Goal: Communication & Community: Answer question/provide support

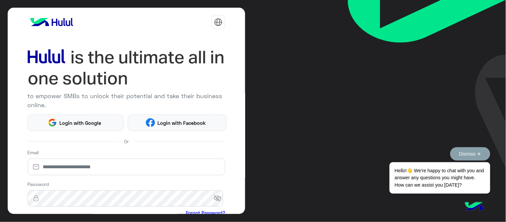
click at [469, 148] on button "Dismiss ✕" at bounding box center [470, 153] width 40 height 13
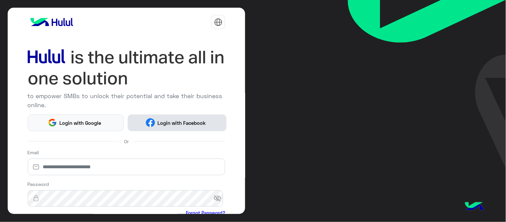
click at [191, 119] on span "Login with Facebook" at bounding box center [181, 123] width 53 height 8
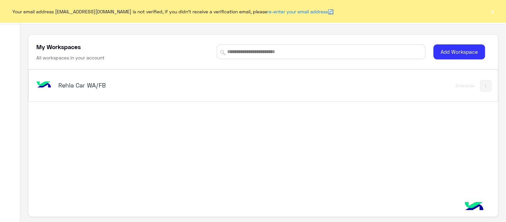
click at [91, 86] on h5 "Rehla Car WA/FB" at bounding box center [140, 85] width 164 height 8
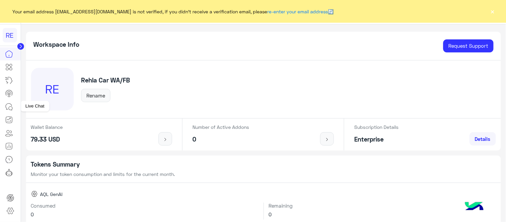
click at [7, 108] on icon at bounding box center [9, 107] width 8 height 8
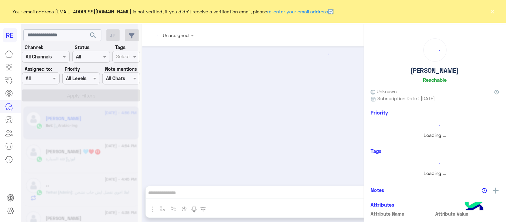
click at [493, 9] on button "×" at bounding box center [492, 11] width 7 height 7
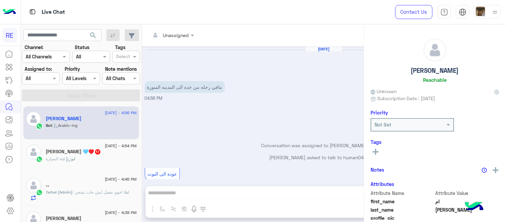
scroll to position [281, 0]
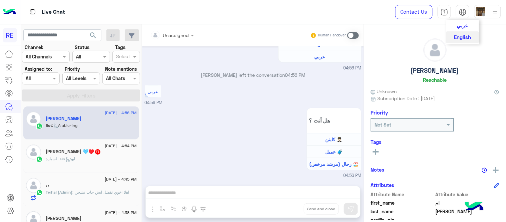
click at [464, 27] on span "عربي" at bounding box center [462, 25] width 11 height 6
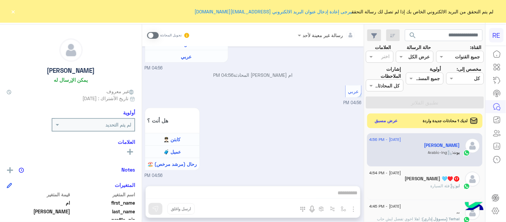
click at [9, 11] on div "لم يتم التحقق من البريد الالكتروني الخاص بك إذا لم تصل لك رسالة التحقق يرجى إعا…" at bounding box center [253, 11] width 506 height 23
click at [12, 11] on button "×" at bounding box center [13, 11] width 7 height 7
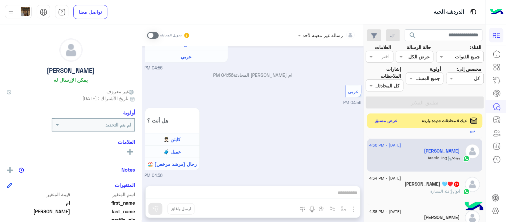
scroll to position [63, 0]
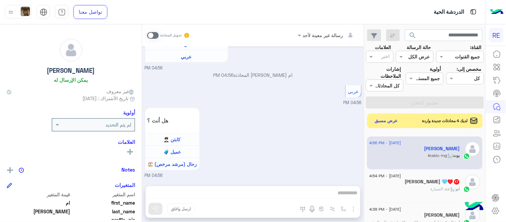
click at [400, 181] on div "[PERSON_NAME] 🩵♥️ 17" at bounding box center [414, 182] width 91 height 7
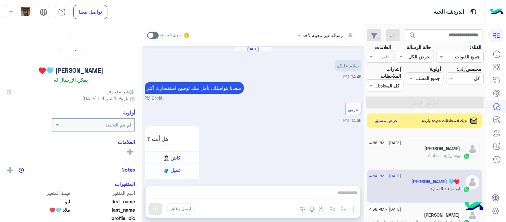
scroll to position [222, 0]
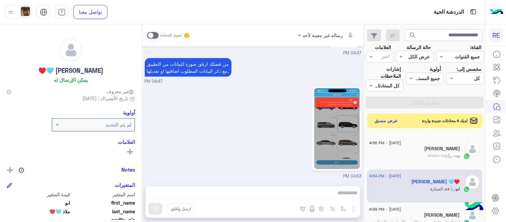
click at [150, 37] on span at bounding box center [153, 35] width 12 height 7
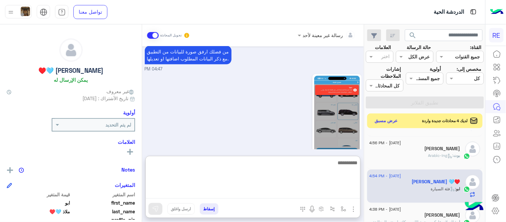
click at [247, 190] on textarea at bounding box center [253, 178] width 214 height 40
type textarea "**********"
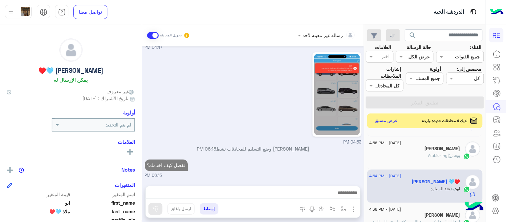
scroll to position [270, 0]
click at [418, 159] on div "بوت : Arabic-lng" at bounding box center [414, 158] width 91 height 12
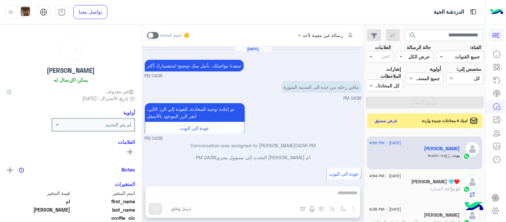
scroll to position [281, 0]
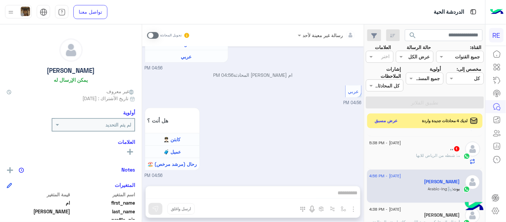
click at [151, 38] on span at bounding box center [153, 35] width 12 height 7
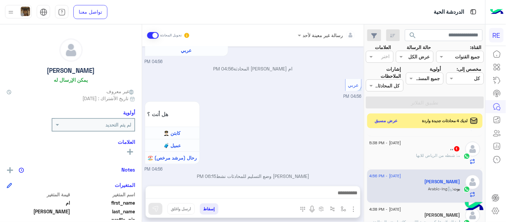
scroll to position [293, 0]
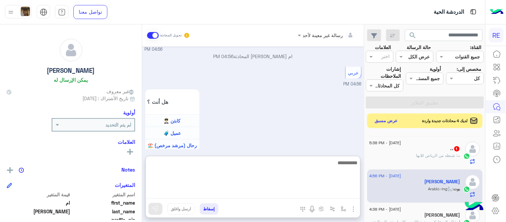
click at [278, 189] on textarea at bounding box center [253, 178] width 214 height 40
type textarea "**********"
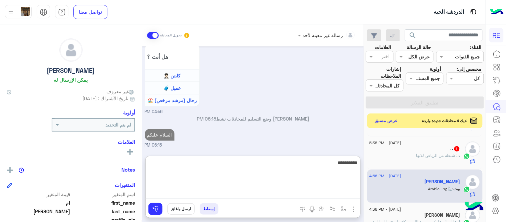
scroll to position [357, 0]
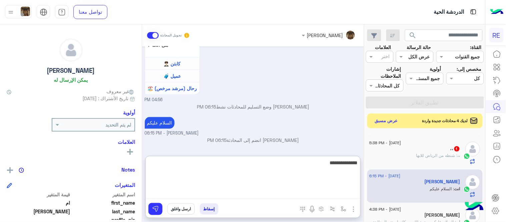
type textarea "**********"
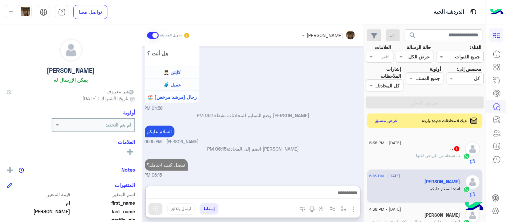
scroll to position [365, 0]
click at [421, 146] on div "،، 1" at bounding box center [414, 149] width 91 height 7
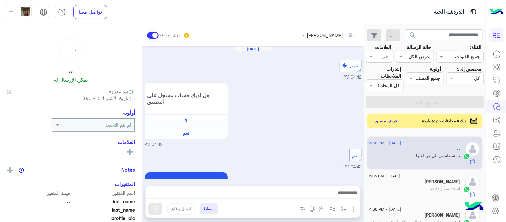
scroll to position [212, 0]
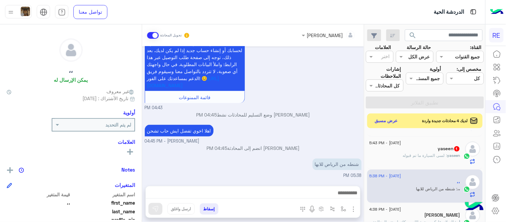
drag, startPoint x: 144, startPoint y: 160, endPoint x: 142, endPoint y: 154, distance: 6.9
click at [142, 154] on div "[DATE] عميل � 04:42 PM هل لديك حساب مسجل على التطبيق لا نعم 04:42 PM نعم 04:42 …" at bounding box center [253, 112] width 222 height 133
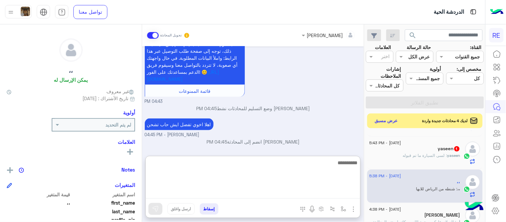
click at [259, 190] on textarea at bounding box center [253, 178] width 214 height 40
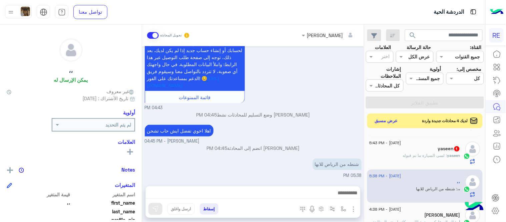
click at [299, 118] on p "[PERSON_NAME] وضع التسليم للمحادثات نشط 04:45 PM" at bounding box center [253, 114] width 217 height 7
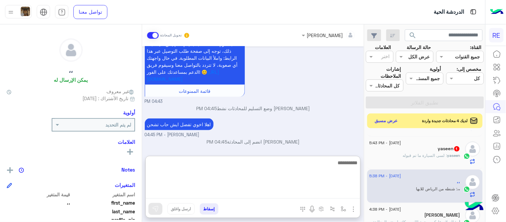
click at [249, 190] on textarea at bounding box center [253, 178] width 214 height 40
type textarea "*"
click at [352, 164] on textarea "**********" at bounding box center [253, 178] width 214 height 40
type textarea "**********"
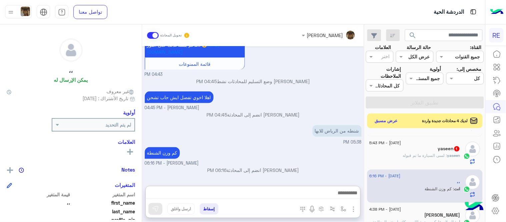
scroll to position [261, 0]
click at [432, 157] on span ": لسى السيارة ما تم قبوله" at bounding box center [425, 155] width 44 height 5
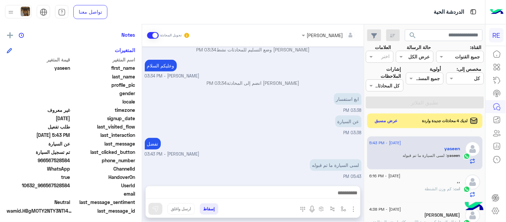
scroll to position [137, 0]
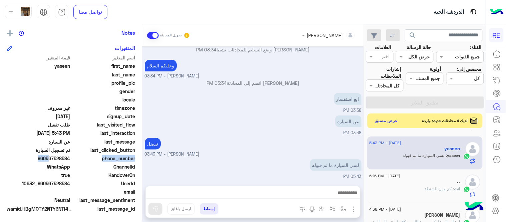
drag, startPoint x: 47, startPoint y: 159, endPoint x: 72, endPoint y: 161, distance: 24.4
click at [72, 161] on div "phone_number [PHONE_NUMBER]" at bounding box center [71, 159] width 128 height 8
click at [70, 158] on span "966567528584" at bounding box center [39, 158] width 64 height 7
drag, startPoint x: 47, startPoint y: 157, endPoint x: 71, endPoint y: 161, distance: 25.0
click at [71, 161] on div "phone_number [PHONE_NUMBER]" at bounding box center [71, 159] width 128 height 8
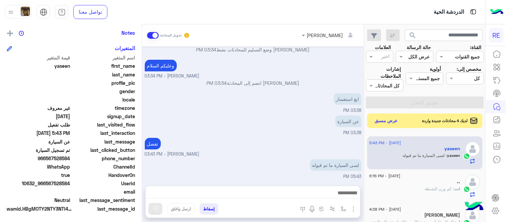
copy span "567528584"
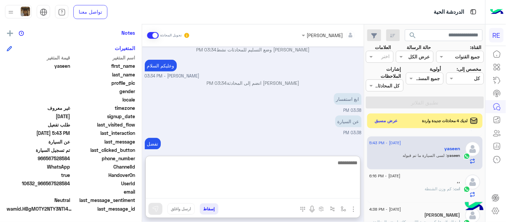
click at [298, 192] on textarea at bounding box center [253, 178] width 214 height 40
type textarea "**********"
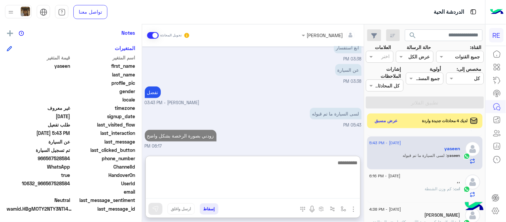
click at [317, 159] on textarea at bounding box center [253, 178] width 214 height 40
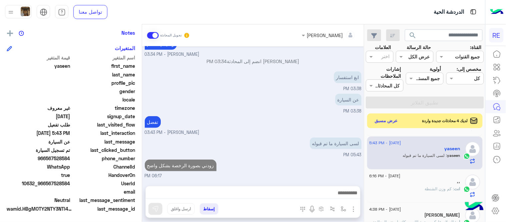
click at [349, 151] on div "[PERSON_NAME] تحويل المحادثة [DATE] تم تسجيل السيارة 12:53 AM اهلا بك عزيزنا ال…" at bounding box center [253, 124] width 222 height 200
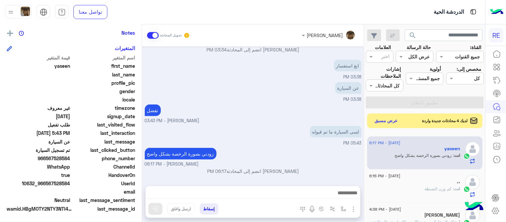
scroll to position [0, 0]
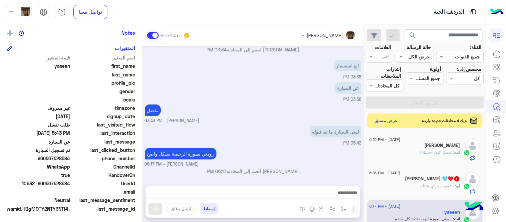
click at [409, 186] on div "ابو : بضيف سيارتي عائليه" at bounding box center [414, 189] width 91 height 12
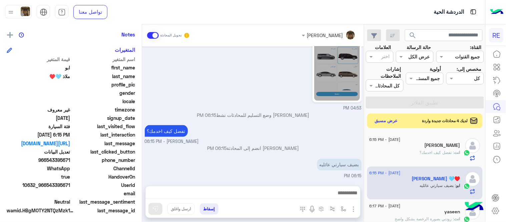
scroll to position [137, 0]
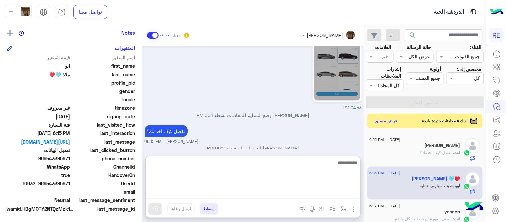
click at [274, 194] on textarea at bounding box center [253, 178] width 214 height 40
type textarea "**********"
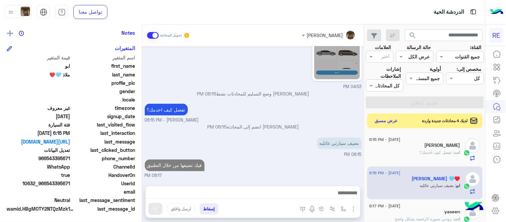
scroll to position [245, 0]
click at [339, 202] on div at bounding box center [253, 194] width 214 height 17
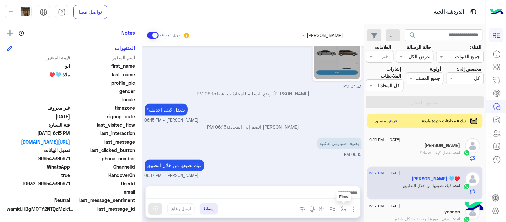
click at [341, 205] on button "button" at bounding box center [343, 208] width 11 height 11
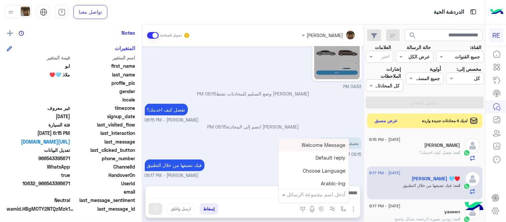
click at [321, 197] on input "text" at bounding box center [322, 194] width 45 height 8
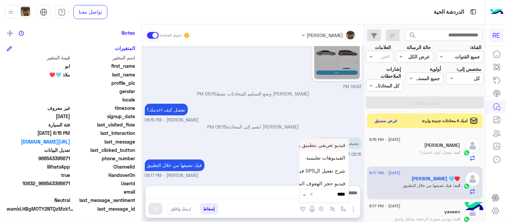
type input "*****"
click at [313, 183] on span "فيديو تسجيل سيارة" at bounding box center [324, 182] width 41 height 6
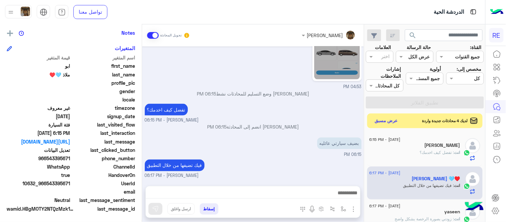
type textarea "**********"
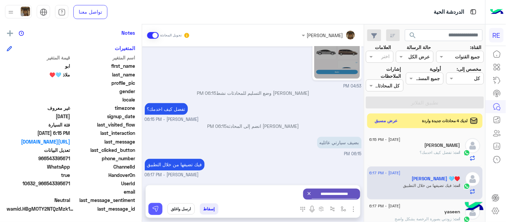
click at [154, 210] on img at bounding box center [155, 208] width 7 height 7
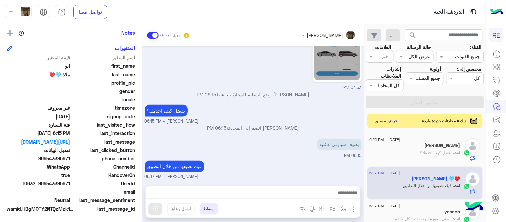
scroll to position [245, 0]
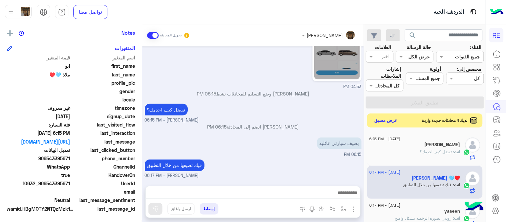
click at [386, 123] on button "عرض مسبق" at bounding box center [386, 120] width 28 height 9
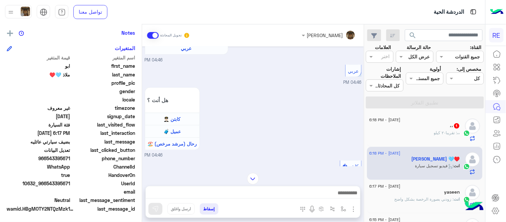
scroll to position [398, 0]
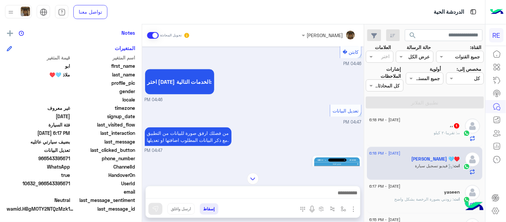
click at [271, 121] on div "تعديل البيانات 04:47 PM" at bounding box center [253, 114] width 217 height 23
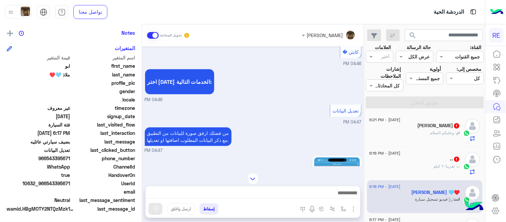
click at [280, 103] on small "04:46 PM" at bounding box center [253, 100] width 217 height 6
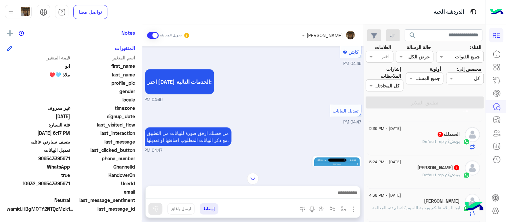
scroll to position [193, 0]
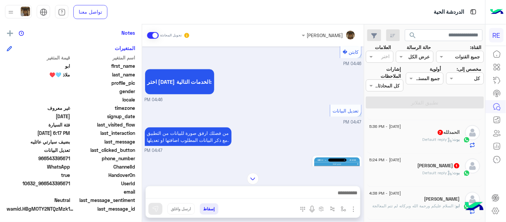
click at [402, 167] on div "[PERSON_NAME] 1" at bounding box center [414, 166] width 91 height 7
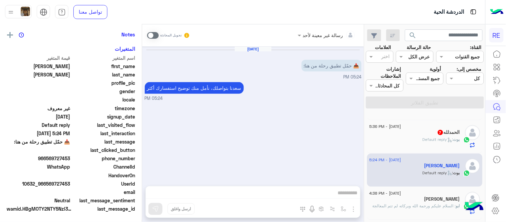
scroll to position [137, 0]
click at [152, 34] on span at bounding box center [153, 35] width 12 height 7
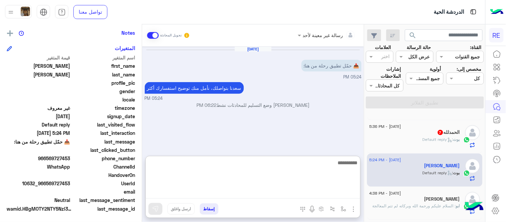
click at [290, 191] on textarea at bounding box center [253, 178] width 214 height 40
type textarea "**********"
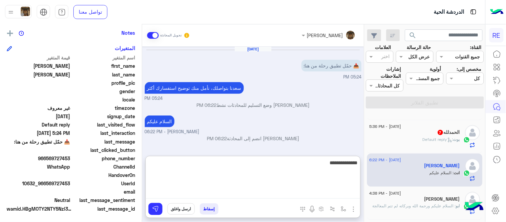
type textarea "**********"
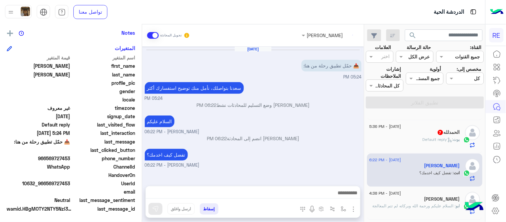
scroll to position [0, 0]
click at [425, 138] on div "search القناة: القناه جميع القنوات حالة الرسالة القناه عرض الكل العلامات اختر م…" at bounding box center [424, 124] width 121 height 200
click at [392, 129] on span "[DATE] - 5:36 PM" at bounding box center [385, 126] width 32 height 6
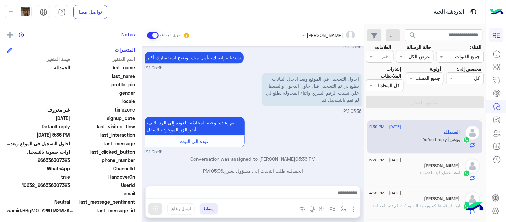
scroll to position [137, 0]
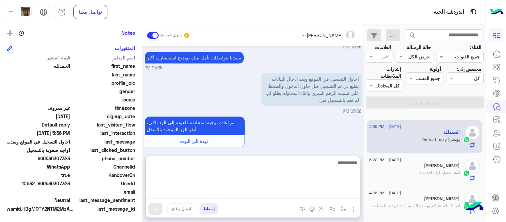
click at [248, 193] on textarea at bounding box center [253, 178] width 214 height 40
type textarea "**********"
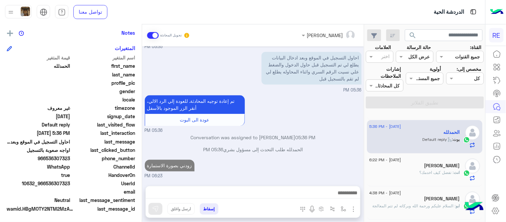
scroll to position [439, 0]
click at [313, 124] on div "[DATE] تسجيل حساب 05:34 PM يمكنك الاطلاع على شروط الانضمام لرحلة ك (كابتن ) الم…" at bounding box center [253, 112] width 222 height 133
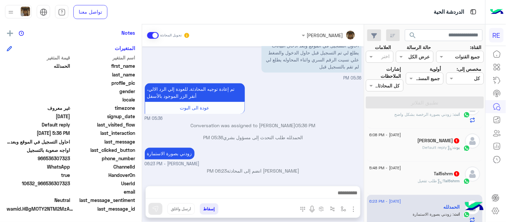
scroll to position [114, 0]
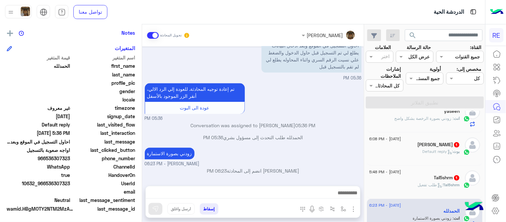
click at [421, 175] on div "Tal5shrm 1" at bounding box center [414, 178] width 91 height 7
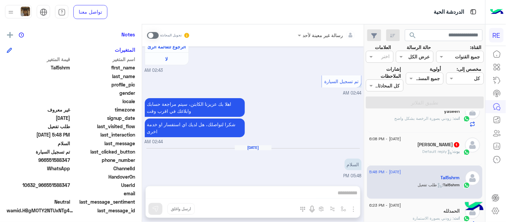
scroll to position [137, 0]
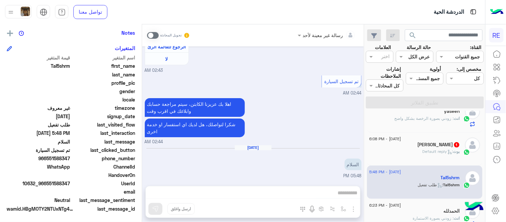
click at [150, 38] on div "تحويل المحادثة" at bounding box center [168, 35] width 43 height 12
click at [149, 35] on span at bounding box center [153, 35] width 12 height 7
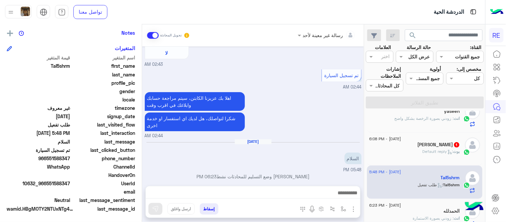
scroll to position [644, 0]
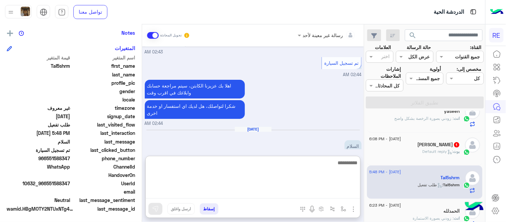
click at [284, 195] on textarea at bounding box center [253, 178] width 214 height 40
type textarea "**********"
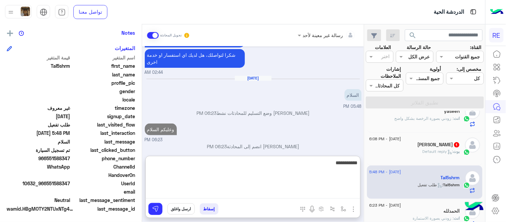
scroll to position [707, 0]
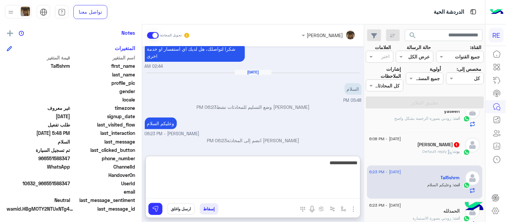
type textarea "**********"
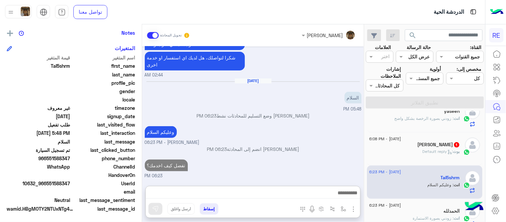
scroll to position [716, 0]
click at [405, 147] on div "[PERSON_NAME] 1" at bounding box center [414, 145] width 91 height 7
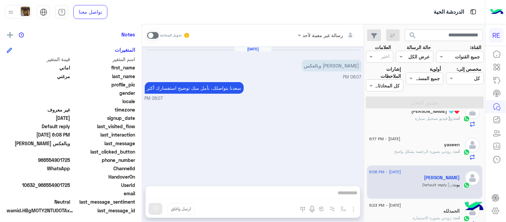
scroll to position [137, 0]
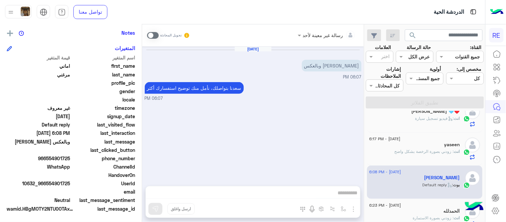
click at [149, 36] on span at bounding box center [153, 35] width 12 height 7
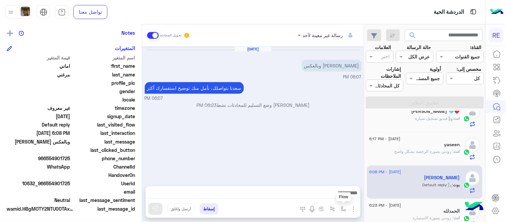
click at [341, 208] on img "button" at bounding box center [343, 208] width 5 height 5
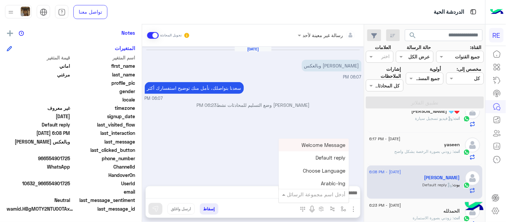
click at [317, 197] on input "text" at bounding box center [322, 194] width 45 height 8
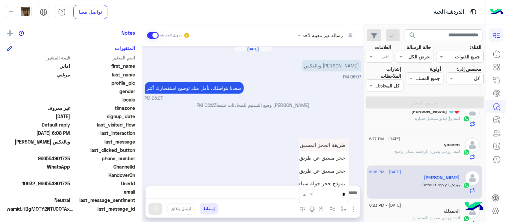
type input "**"
click at [312, 167] on div "حجز مسبق عن طريق التطبيق" at bounding box center [323, 170] width 49 height 13
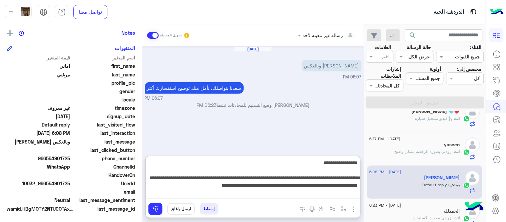
click at [239, 191] on textarea "**********" at bounding box center [253, 178] width 214 height 40
click at [175, 189] on textarea "**********" at bounding box center [253, 178] width 214 height 40
click at [170, 184] on textarea "**********" at bounding box center [253, 178] width 214 height 40
type textarea "**********"
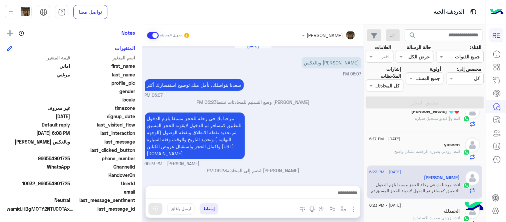
scroll to position [3, 0]
click at [288, 122] on div "مرحبا بك في رحلة للحجز مسبقا يلزم الدخول للتطبيق كمسافر ثم الدخول لايقونة الحجز…" at bounding box center [253, 139] width 217 height 56
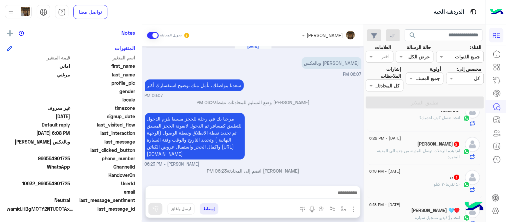
scroll to position [0, 0]
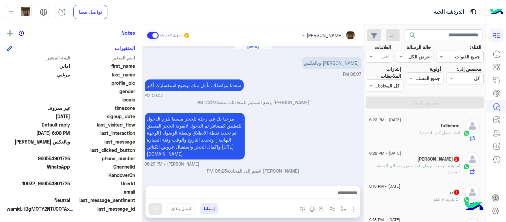
click at [421, 205] on div "،، : تقريبا٢٠ كيلو" at bounding box center [414, 202] width 91 height 12
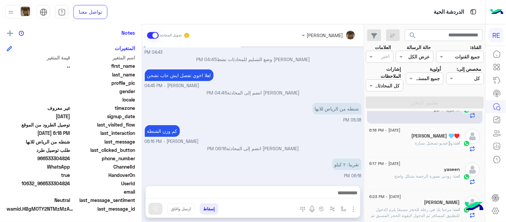
scroll to position [99, 0]
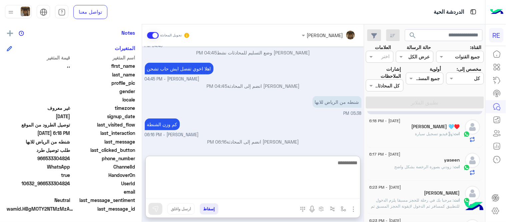
click at [262, 191] on textarea at bounding box center [253, 178] width 214 height 40
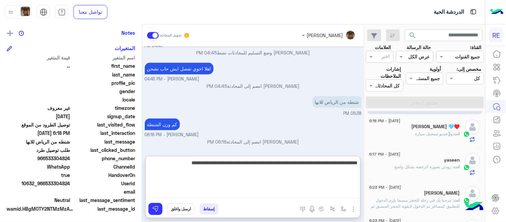
type textarea "**********"
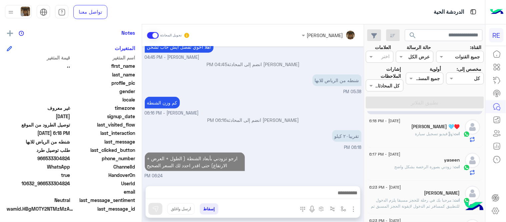
scroll to position [184, 0]
click at [315, 150] on div "[PERSON_NAME] تحويل المحادثة [DATE] لمساعدتك بشكل افضل الرجاء اختيار [DATE] الخ…" at bounding box center [253, 124] width 222 height 200
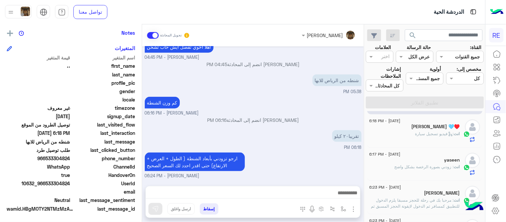
scroll to position [0, 0]
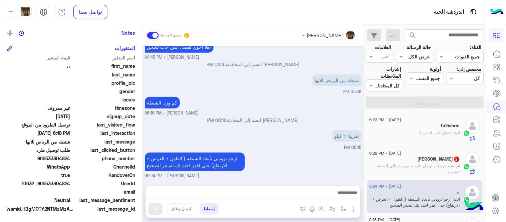
click at [397, 157] on div "[PERSON_NAME] 2" at bounding box center [414, 159] width 91 height 7
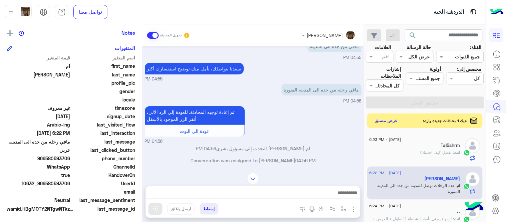
scroll to position [27, 0]
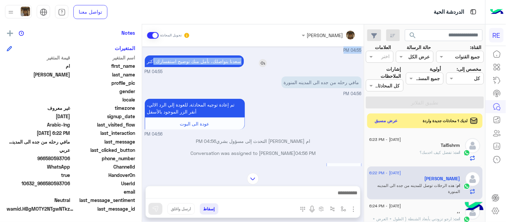
drag, startPoint x: 144, startPoint y: 69, endPoint x: 154, endPoint y: 62, distance: 12.0
click at [154, 62] on div "[DATE] مافي من جده الى المدينه 04:55 PM [PERSON_NAME]نا بتواصلك، نأمل منك توضيح…" at bounding box center [253, 106] width 222 height 120
click at [154, 62] on p "سعدنا بتواصلك، نأمل منك توضيح استفسارك أكثر" at bounding box center [194, 61] width 99 height 12
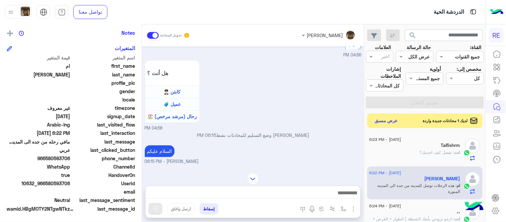
scroll to position [421, 0]
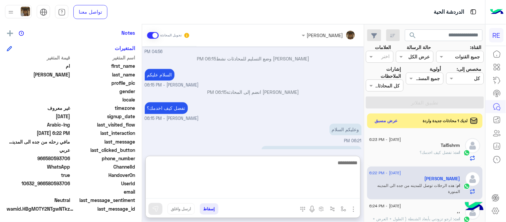
click at [192, 191] on textarea at bounding box center [253, 178] width 214 height 40
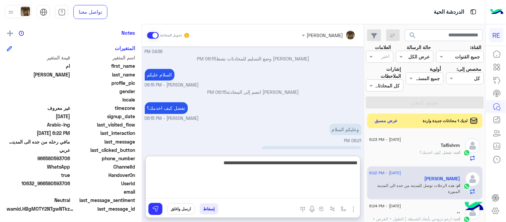
type textarea "**********"
click at [219, 165] on textarea "**********" at bounding box center [253, 178] width 214 height 40
click at [201, 159] on textarea "**********" at bounding box center [253, 178] width 214 height 40
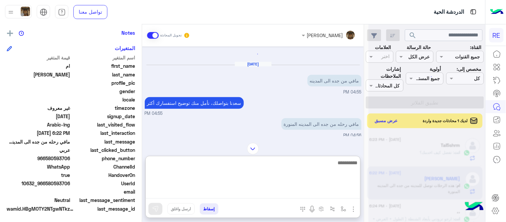
scroll to position [0, 0]
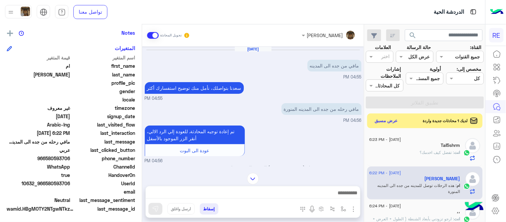
click at [332, 153] on div "[PERSON_NAME] تحويل المحادثة [DATE] مافي من جده الى المدينه 04:55 PM [PERSON_NA…" at bounding box center [253, 124] width 222 height 200
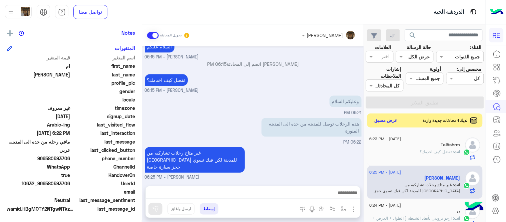
click at [388, 119] on button "عرض مسبق" at bounding box center [386, 120] width 28 height 9
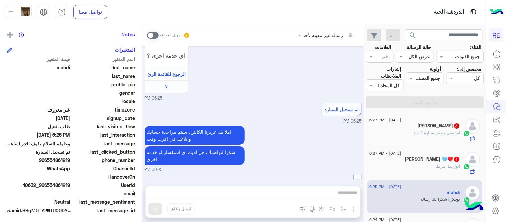
scroll to position [137, 0]
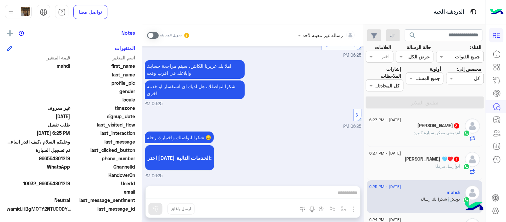
click at [294, 157] on div "شكرا لتواصلك واختيارك رحلة 😊 اختر [DATE] الخدمات التالية: 06:25 PM" at bounding box center [253, 154] width 217 height 49
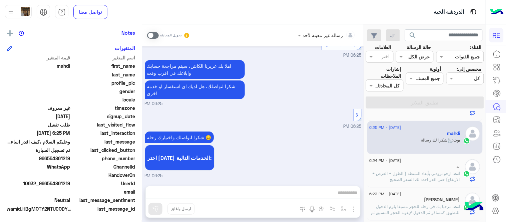
scroll to position [0, 0]
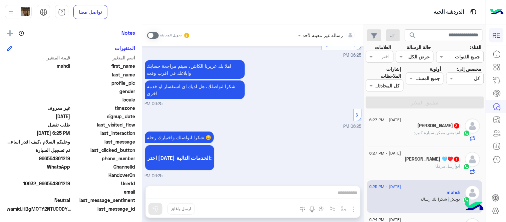
click at [415, 130] on p "ام : يعني ممكن سيارة كبيرة" at bounding box center [437, 133] width 46 height 6
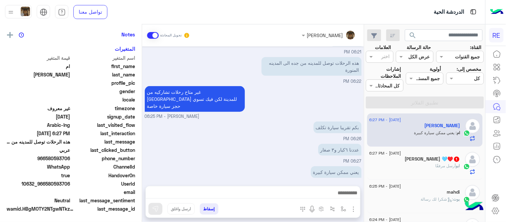
scroll to position [137, 0]
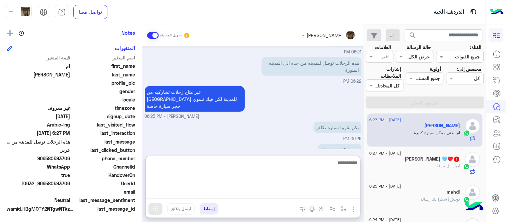
click at [276, 194] on textarea at bounding box center [253, 178] width 214 height 40
type textarea "**********"
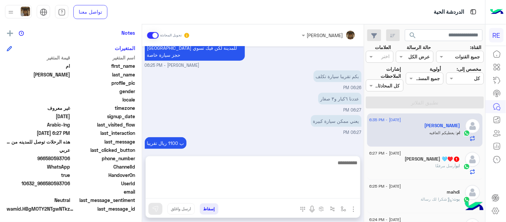
scroll to position [143, 0]
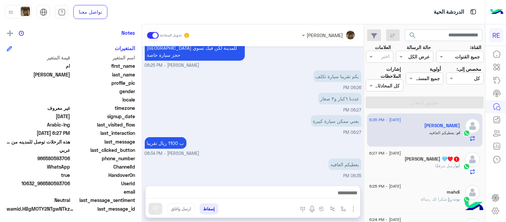
click at [267, 94] on div "عددنا ٦كبار و٣ صغار 06:27 PM" at bounding box center [253, 102] width 217 height 22
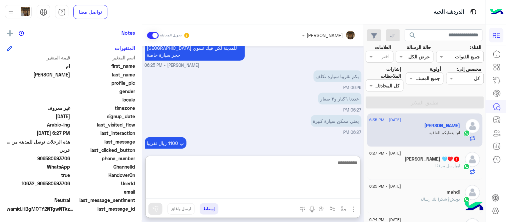
click at [263, 195] on textarea at bounding box center [253, 178] width 214 height 40
type textarea "**********"
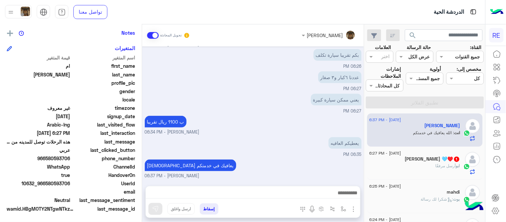
click at [268, 93] on div "[DATE] [PERSON_NAME] وضع التسليم للمحادثات نشط 06:15 PM السلام عليكم [PERSON_NA…" at bounding box center [253, 112] width 222 height 133
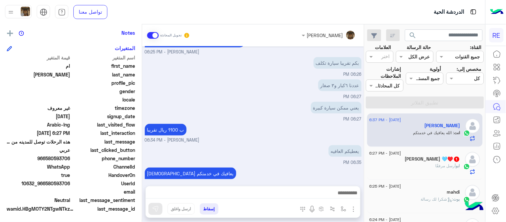
click at [439, 173] on div "[PERSON_NAME] مرفقًا" at bounding box center [414, 169] width 91 height 12
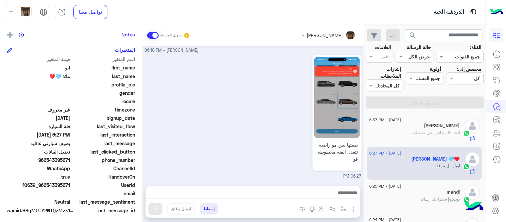
scroll to position [137, 0]
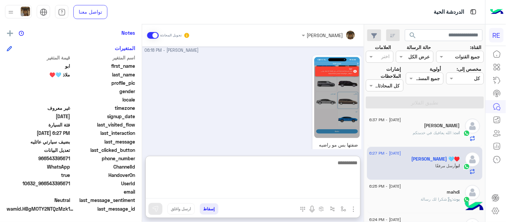
click at [268, 193] on textarea at bounding box center [253, 178] width 214 height 40
type textarea "*"
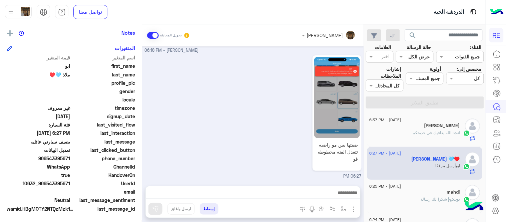
click at [250, 135] on div "ضفتها بس مو راضيه تتعدل الفئه محطوطه قو 06:27 PM" at bounding box center [253, 117] width 217 height 126
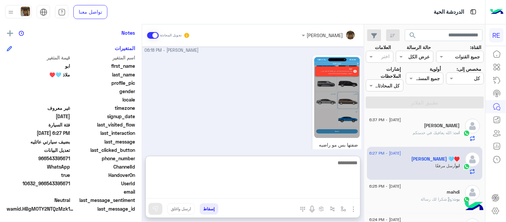
click at [284, 194] on textarea at bounding box center [253, 178] width 214 height 40
type textarea "**********"
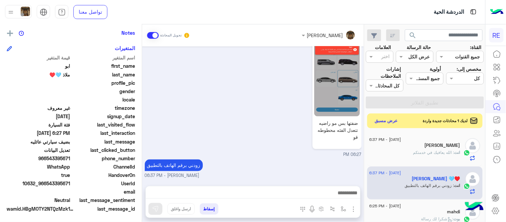
scroll to position [320, 0]
click at [330, 141] on div "[DATE] تعديل البيانات 04:47 PM من فضلك ارفق صورة للبيانات من التطبيق مع ذكر الب…" at bounding box center [253, 112] width 222 height 133
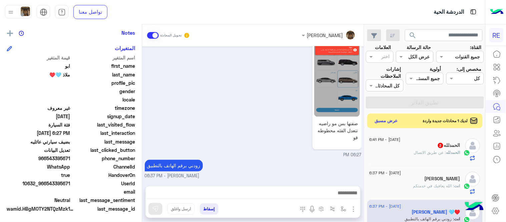
click at [433, 148] on div "ال[PERSON_NAME] 2" at bounding box center [414, 145] width 91 height 7
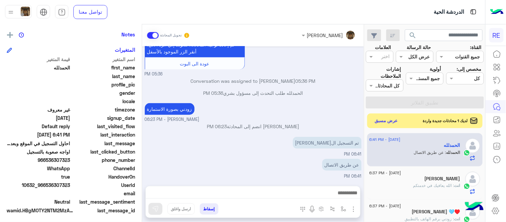
scroll to position [137, 0]
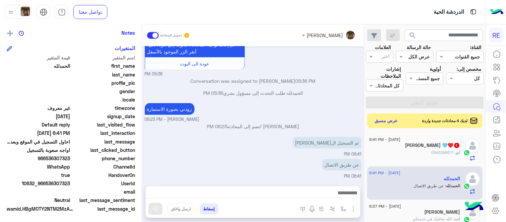
click at [297, 95] on p "الحمدلله طلب التحدث إلى مسؤول بشري 05:36 PM" at bounding box center [253, 92] width 217 height 7
click at [345, 114] on div "زودني بصورة الاستمارة [PERSON_NAME] - 06:23 PM" at bounding box center [253, 111] width 217 height 21
click at [391, 122] on button "عرض مسبق" at bounding box center [386, 120] width 28 height 9
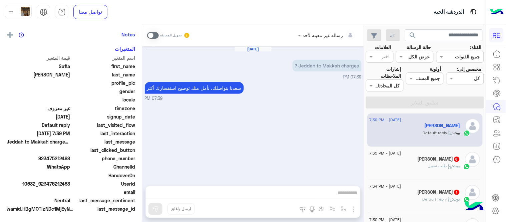
scroll to position [137, 0]
click at [152, 32] on span at bounding box center [153, 35] width 12 height 7
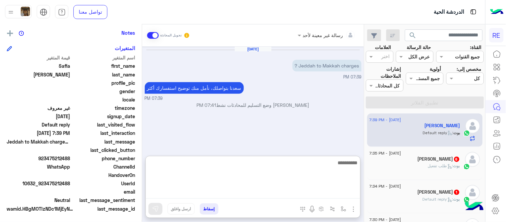
click at [248, 192] on textarea at bounding box center [253, 178] width 214 height 40
click at [249, 188] on textarea at bounding box center [253, 178] width 214 height 40
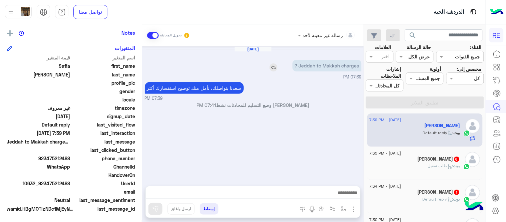
click at [273, 67] on img at bounding box center [273, 67] width 8 height 8
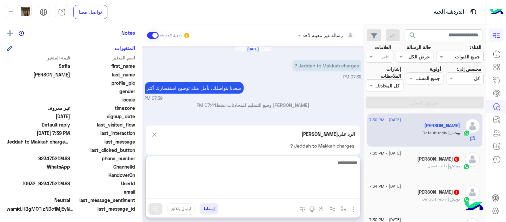
click at [258, 192] on textarea at bounding box center [253, 178] width 214 height 40
type textarea "*"
type textarea "**********"
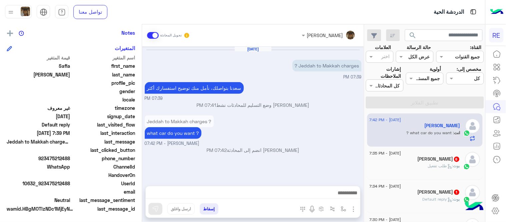
click at [408, 149] on div "[DATE] - 7:35 PM [PERSON_NAME] 6 بوت : طلب تفعيل" at bounding box center [425, 163] width 116 height 33
click at [416, 171] on div "بوت : طلب تفعيل" at bounding box center [414, 169] width 91 height 12
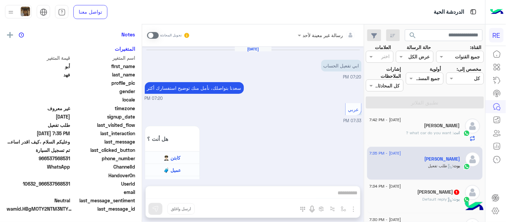
scroll to position [464, 0]
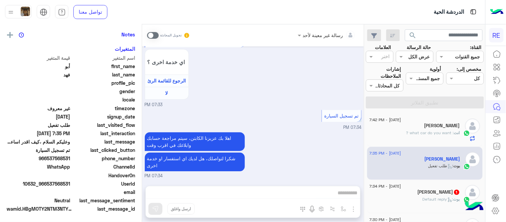
click at [153, 37] on span at bounding box center [153, 35] width 12 height 7
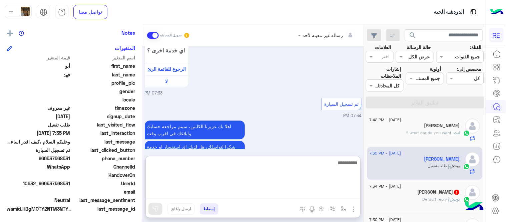
click at [277, 194] on textarea at bounding box center [253, 178] width 214 height 40
type textarea "*"
type textarea "**********"
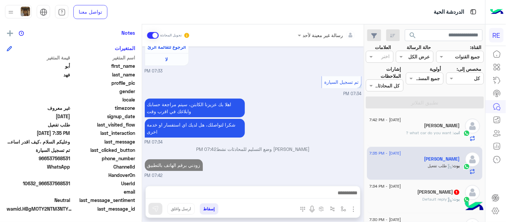
scroll to position [515, 0]
click at [430, 185] on div "[DATE] - 7:34 PM" at bounding box center [414, 187] width 91 height 4
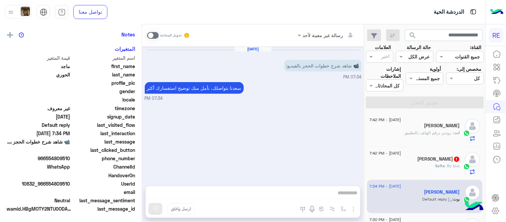
scroll to position [137, 0]
click at [404, 131] on span ": Jeddah to Makkah charges 19 SR ?" at bounding box center [420, 132] width 79 height 5
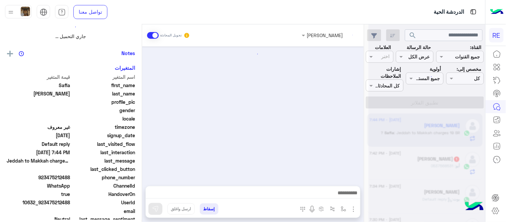
scroll to position [156, 0]
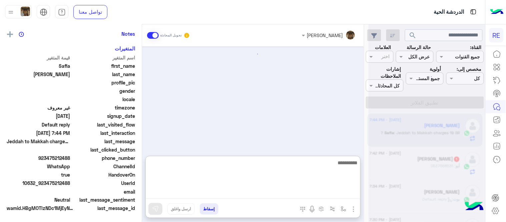
click at [295, 189] on textarea at bounding box center [253, 178] width 214 height 40
paste textarea "**********"
type textarea "**********"
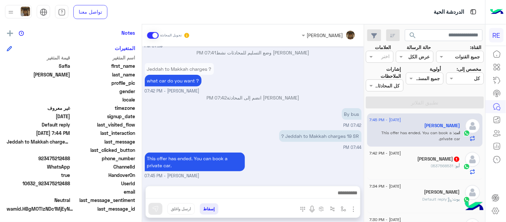
scroll to position [52, 0]
click at [364, 131] on mat-drawer "[PERSON_NAME] تحويل المحادثة [DATE] Jeddah to [GEOGRAPHIC_DATA] charges ? 07:39…" at bounding box center [182, 124] width 364 height 200
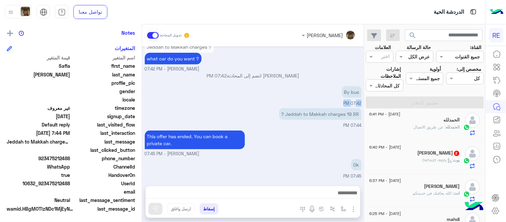
scroll to position [302, 0]
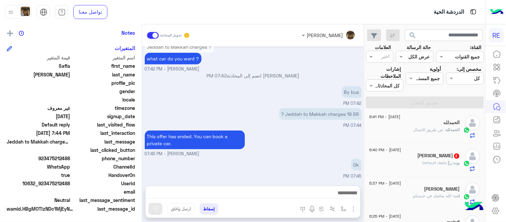
click at [424, 159] on div "[PERSON_NAME] 2" at bounding box center [414, 156] width 91 height 7
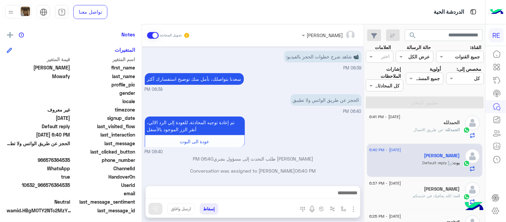
scroll to position [137, 0]
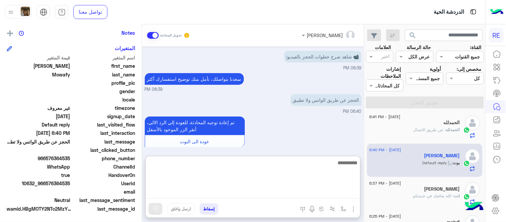
click at [228, 195] on textarea at bounding box center [253, 178] width 214 height 40
type textarea "**********"
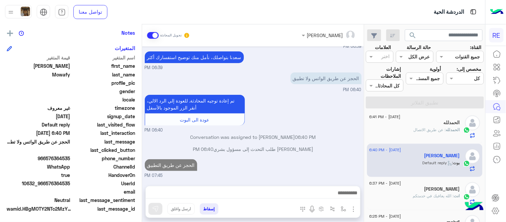
scroll to position [30, 0]
click at [339, 109] on div "[DATE] 📹 شاهد شرح خطوات الحجز بالفيديو: 06:39 PM [PERSON_NAME] بتواصلك، نأمل من…" at bounding box center [253, 112] width 222 height 133
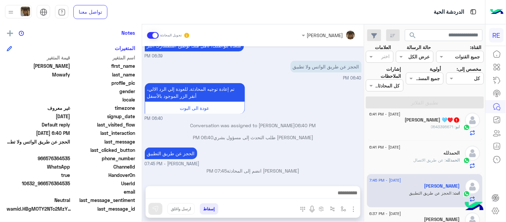
scroll to position [261, 0]
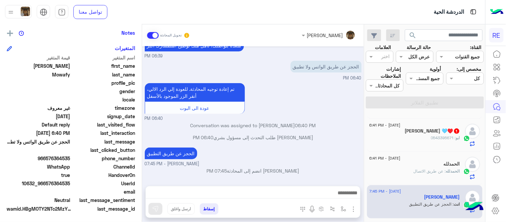
click at [410, 145] on div "ابو : 0543395671" at bounding box center [414, 141] width 91 height 12
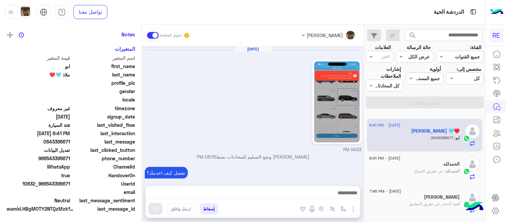
scroll to position [291, 0]
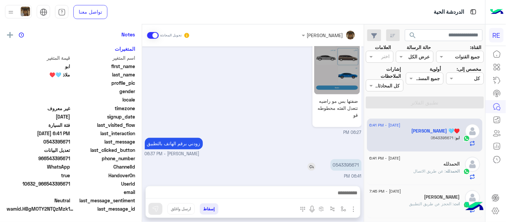
click at [341, 166] on p "0543395671" at bounding box center [345, 165] width 31 height 12
copy p "0543395671"
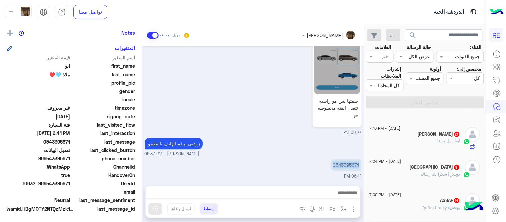
scroll to position [0, 0]
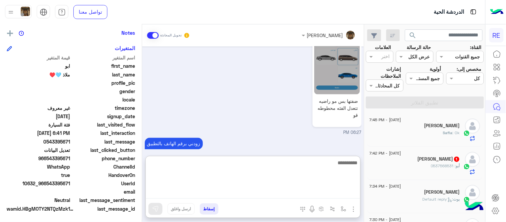
click at [261, 197] on textarea at bounding box center [253, 178] width 214 height 40
type textarea "**********"
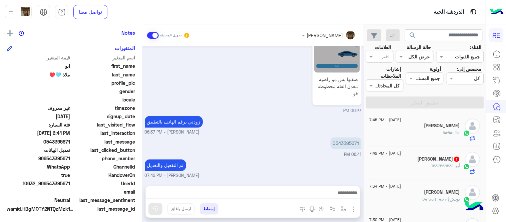
scroll to position [312, 0]
click at [317, 134] on div "[DATE] 04:53 PM [PERSON_NAME] وضع التسليم للمحادثات نشط 06:15 PM تفضل كيف اخدمك…" at bounding box center [253, 112] width 222 height 133
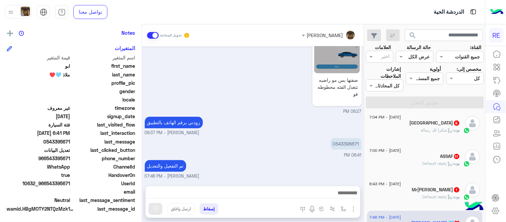
scroll to position [184, 0]
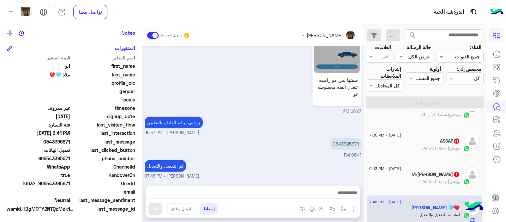
click at [411, 177] on div "Mr[PERSON_NAME] 1" at bounding box center [414, 174] width 91 height 7
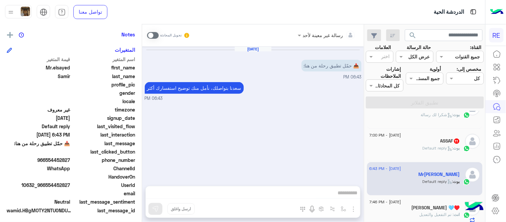
scroll to position [137, 0]
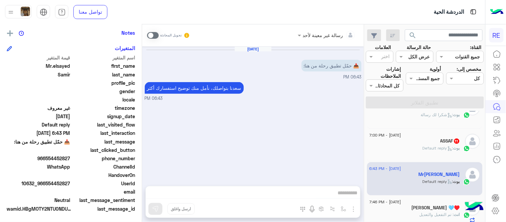
click at [229, 189] on div "رسالة غير معينة لأحد تحويل المحادثة [DATE] 📥 حمّل تطبيق رحلة من هنا: 06:43 PM […" at bounding box center [253, 124] width 222 height 200
click at [151, 35] on span at bounding box center [153, 35] width 12 height 7
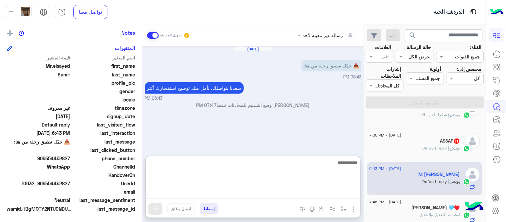
click at [182, 198] on textarea at bounding box center [253, 178] width 214 height 40
paste textarea "**********"
type textarea "**********"
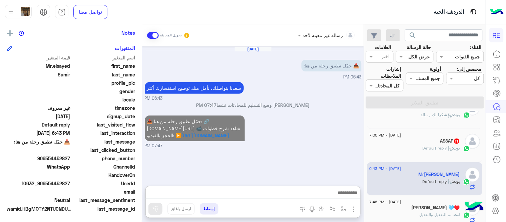
scroll to position [0, 0]
click at [442, 148] on div "search القناة: القناه جميع القنوات حالة الرسالة القناه عرض الكل العلامات اختر م…" at bounding box center [424, 124] width 121 height 200
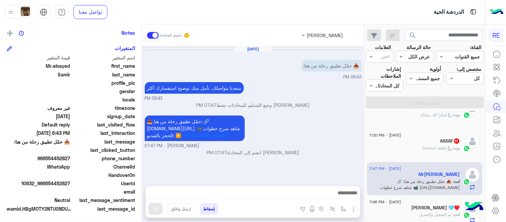
click at [404, 141] on div "ASSAF 11" at bounding box center [414, 141] width 91 height 7
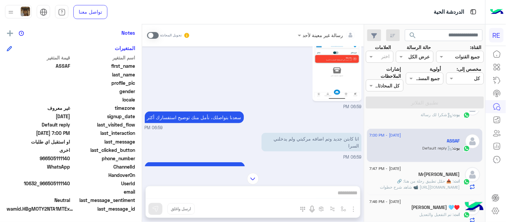
scroll to position [253, 0]
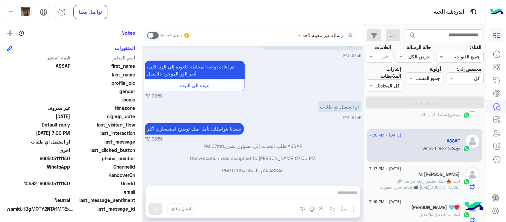
click at [201, 190] on div "رسالة غير معينة لأحد تحويل المحادثة [DATE] مرحباً بك ASSAF، نأسف لمروركم بهذا، …" at bounding box center [253, 124] width 222 height 200
click at [152, 38] on span at bounding box center [153, 35] width 12 height 7
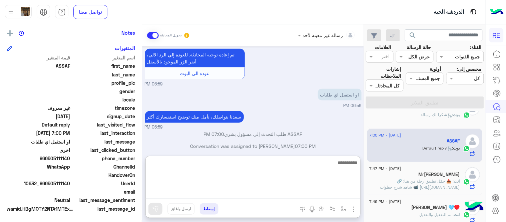
click at [260, 192] on textarea at bounding box center [253, 178] width 214 height 40
type textarea "**********"
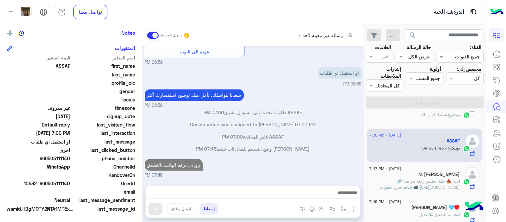
scroll to position [287, 0]
click at [263, 135] on div "[DATE] مرحباً بك ASSAF، نأسف لمروركم بهذا، برجاء توضيح استفسارك الخاص وسيتم الر…" at bounding box center [253, 112] width 222 height 133
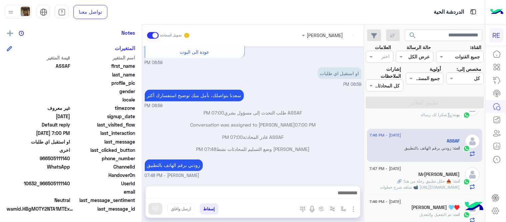
scroll to position [299, 0]
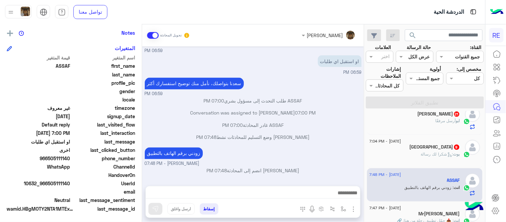
click at [408, 150] on div "[GEOGRAPHIC_DATA] 9" at bounding box center [414, 147] width 91 height 7
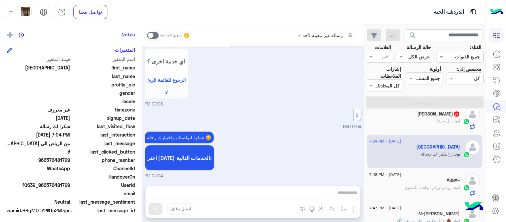
scroll to position [137, 0]
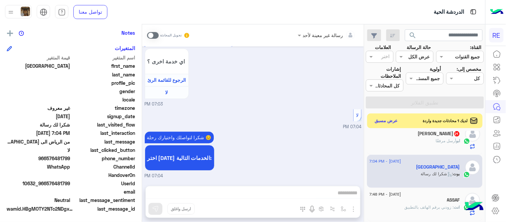
click at [154, 32] on span at bounding box center [153, 35] width 12 height 7
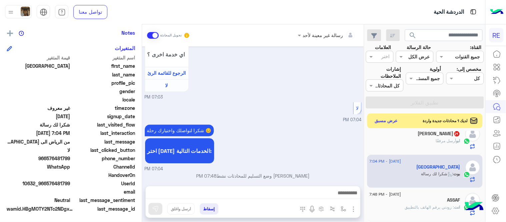
scroll to position [452, 0]
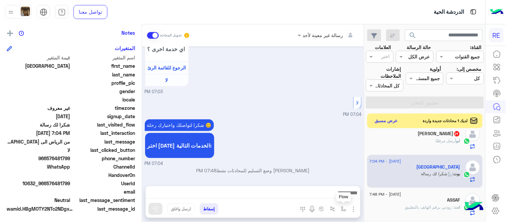
click at [342, 209] on img "button" at bounding box center [343, 208] width 5 height 5
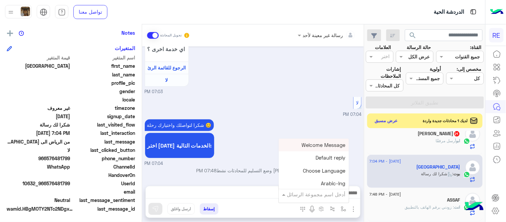
click at [318, 192] on input "text" at bounding box center [322, 194] width 45 height 8
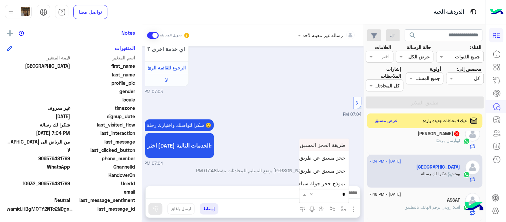
type input "**"
click at [315, 175] on div "حجز مسبق عن طريق التطبيق" at bounding box center [323, 170] width 49 height 13
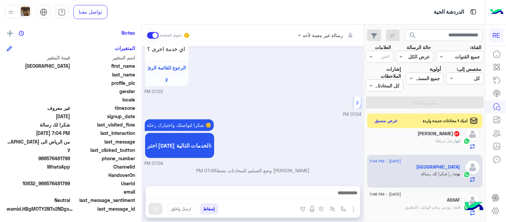
type textarea "**********"
click at [151, 205] on button at bounding box center [155, 209] width 14 height 12
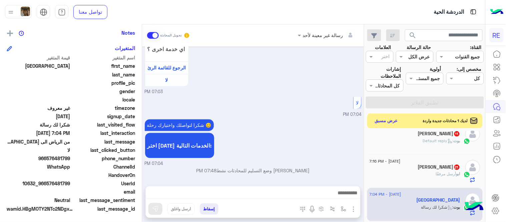
click at [399, 143] on div "[PERSON_NAME] : Default reply" at bounding box center [414, 144] width 91 height 12
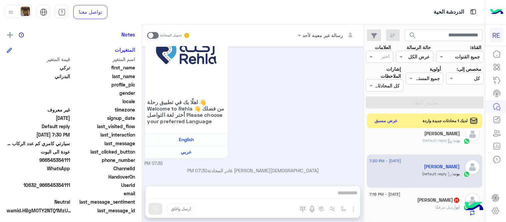
scroll to position [137, 0]
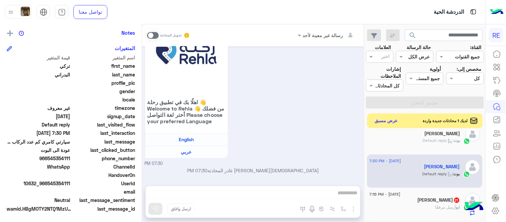
click at [151, 33] on span at bounding box center [153, 35] width 12 height 7
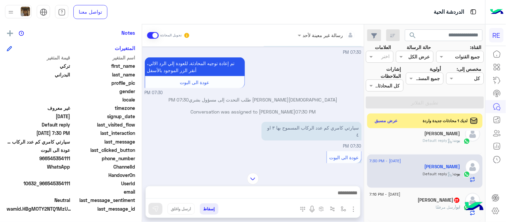
scroll to position [84, 0]
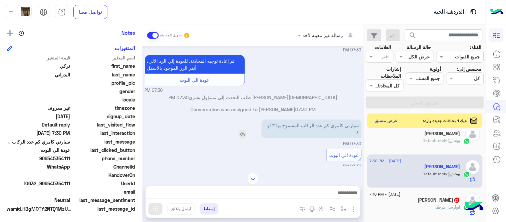
click at [241, 132] on img at bounding box center [242, 134] width 8 height 8
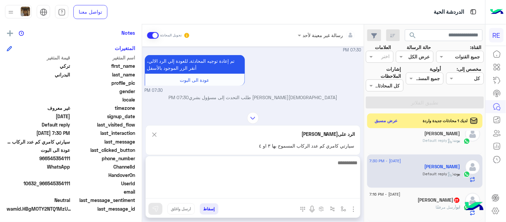
click at [274, 193] on textarea at bounding box center [253, 178] width 214 height 40
type textarea "*"
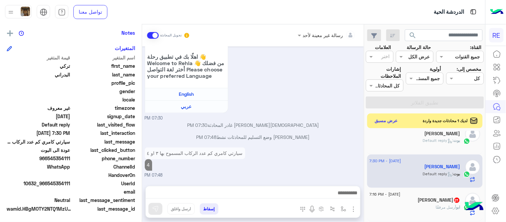
click at [325, 135] on div "[DATE] سيارتي كامري كم عدد الركاب المسموح بها ٣ او ٤ 07:29 PM [PERSON_NAME] بتو…" at bounding box center [253, 112] width 222 height 133
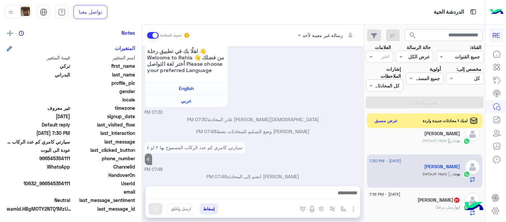
scroll to position [308, 0]
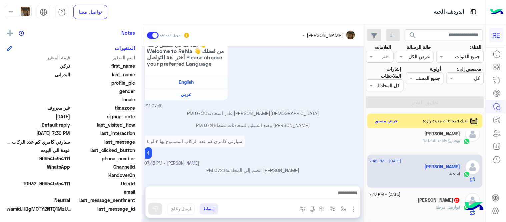
click at [395, 200] on div "[PERSON_NAME] 21" at bounding box center [414, 200] width 91 height 7
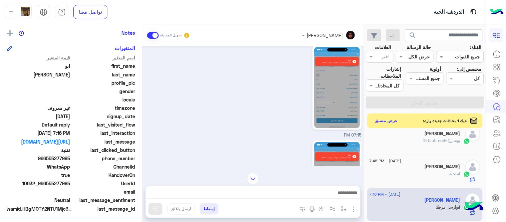
scroll to position [358, 0]
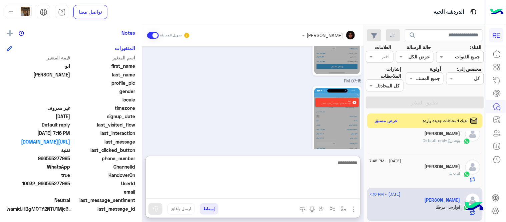
click at [234, 195] on textarea at bounding box center [253, 178] width 214 height 40
type textarea "**********"
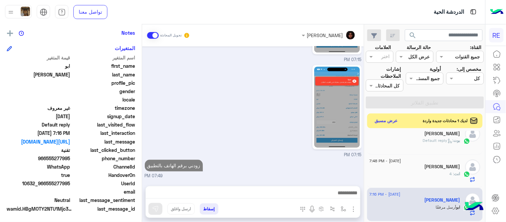
scroll to position [379, 0]
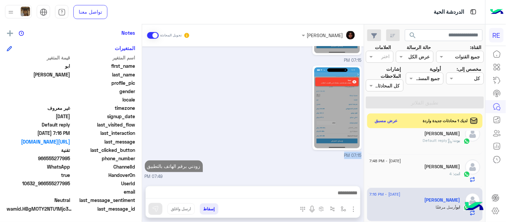
drag, startPoint x: 245, startPoint y: 147, endPoint x: 352, endPoint y: 162, distance: 107.6
click at [352, 162] on div "زودني برقم الهاتف بالتطبيق 07:49 PM" at bounding box center [253, 168] width 217 height 21
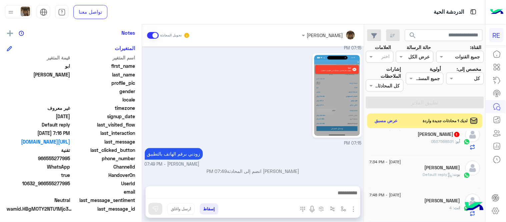
scroll to position [100, 0]
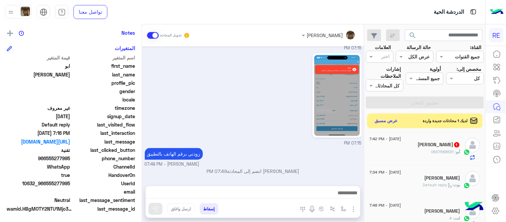
click at [401, 174] on span "[DATE] - 7:34 PM" at bounding box center [385, 172] width 32 height 6
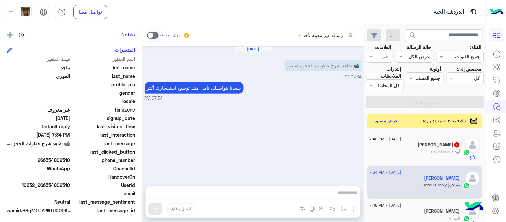
scroll to position [137, 0]
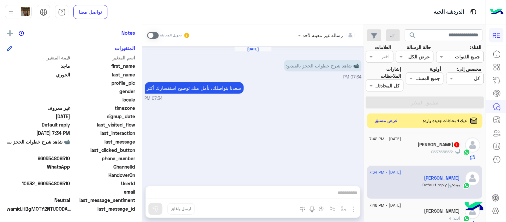
click at [155, 33] on span at bounding box center [153, 35] width 12 height 7
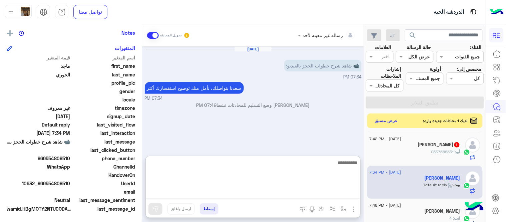
click at [189, 190] on textarea at bounding box center [253, 178] width 214 height 40
paste textarea "**********"
type textarea "**********"
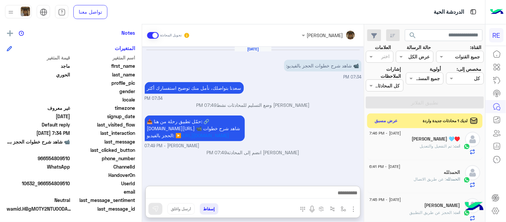
scroll to position [11, 0]
click at [402, 208] on div "[PERSON_NAME]" at bounding box center [414, 205] width 91 height 7
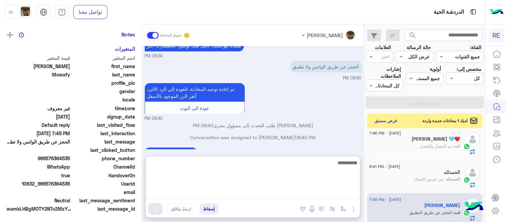
click at [294, 189] on textarea at bounding box center [253, 178] width 214 height 40
paste textarea "**********"
type textarea "**********"
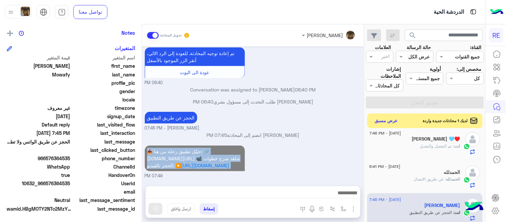
drag, startPoint x: 316, startPoint y: 140, endPoint x: 354, endPoint y: 172, distance: 49.7
click at [354, 172] on div "📥 حمّل تطبيق رحلة من هنا: 🔗 [DOMAIN_NAME][URL] 📹 شاهد شرح خطوات الحجز بالفيديو:…" at bounding box center [253, 161] width 217 height 35
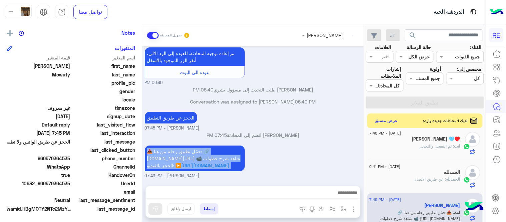
click at [354, 173] on small "[PERSON_NAME] - 07:49 PM" at bounding box center [253, 176] width 217 height 6
